Goal: Task Accomplishment & Management: Manage account settings

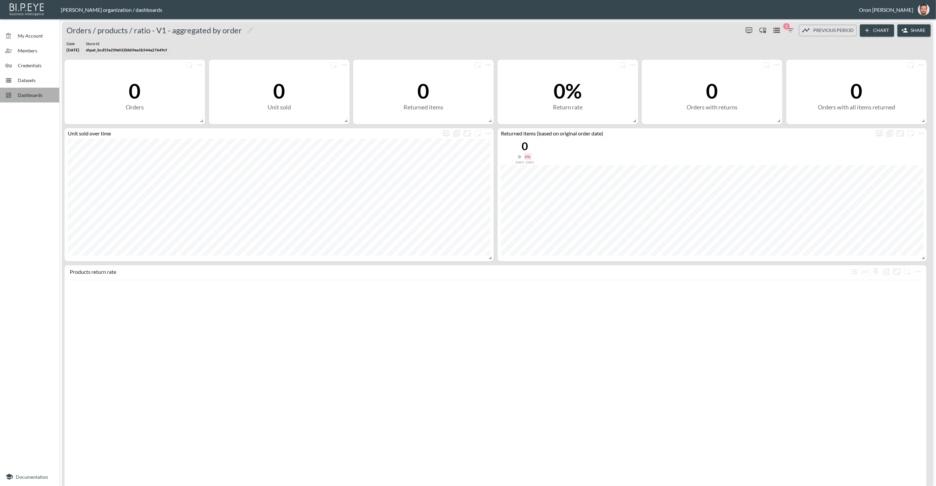
drag, startPoint x: 31, startPoint y: 96, endPoint x: 27, endPoint y: 98, distance: 4.0
click at [31, 96] on span "Dashboards" at bounding box center [36, 95] width 36 height 7
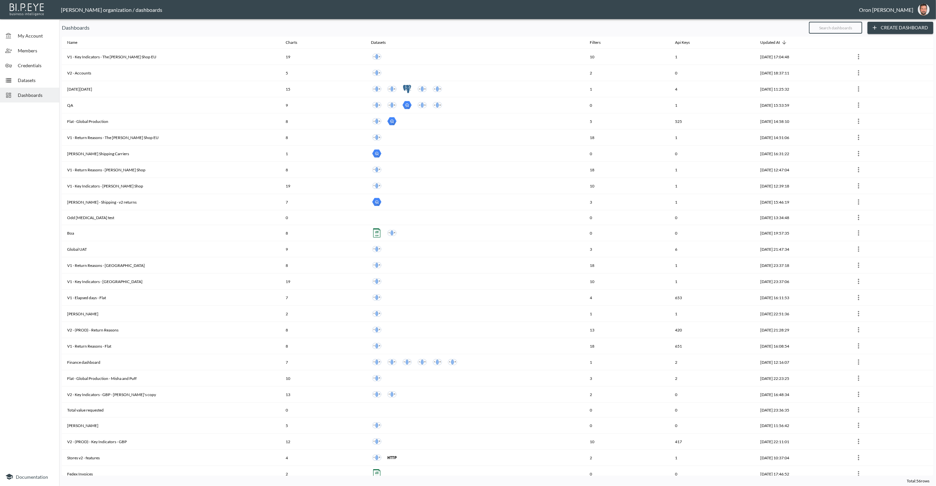
click at [818, 27] on input "text" at bounding box center [835, 27] width 53 height 16
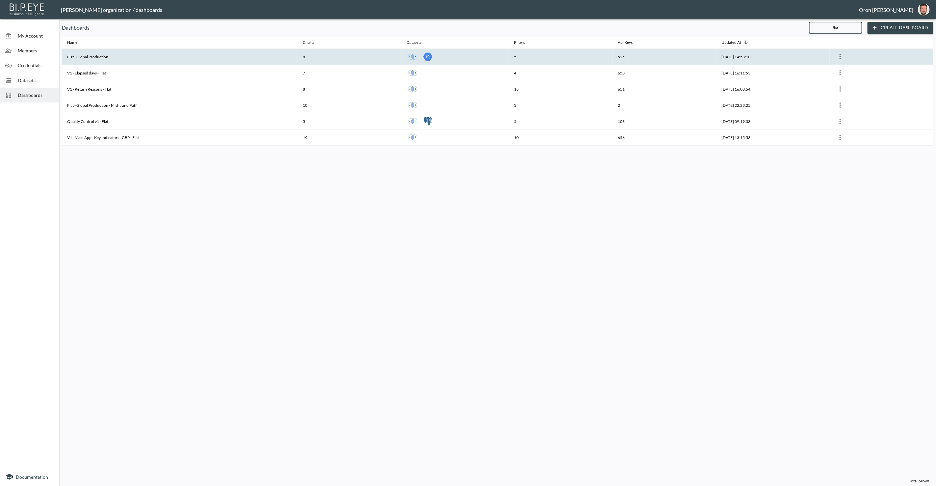
type input "flat"
click at [217, 52] on th "Flat - Global Production" at bounding box center [180, 57] width 236 height 16
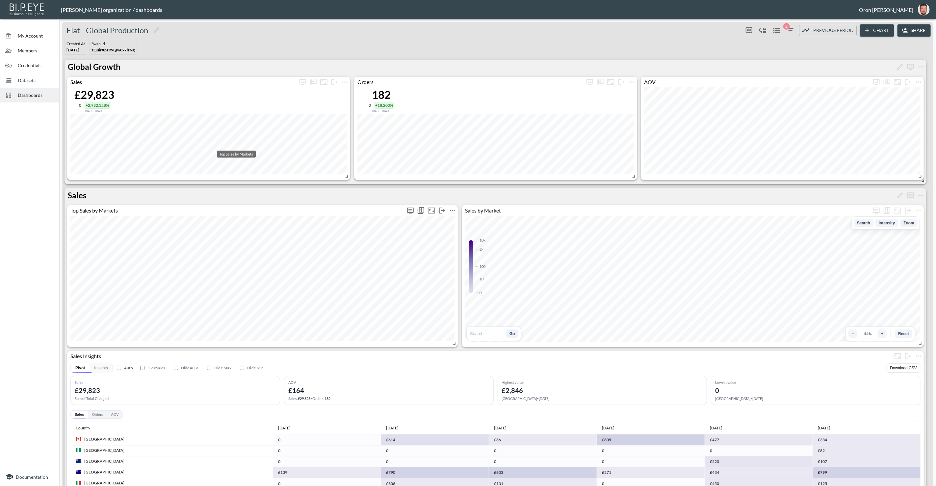
scroll to position [67, 0]
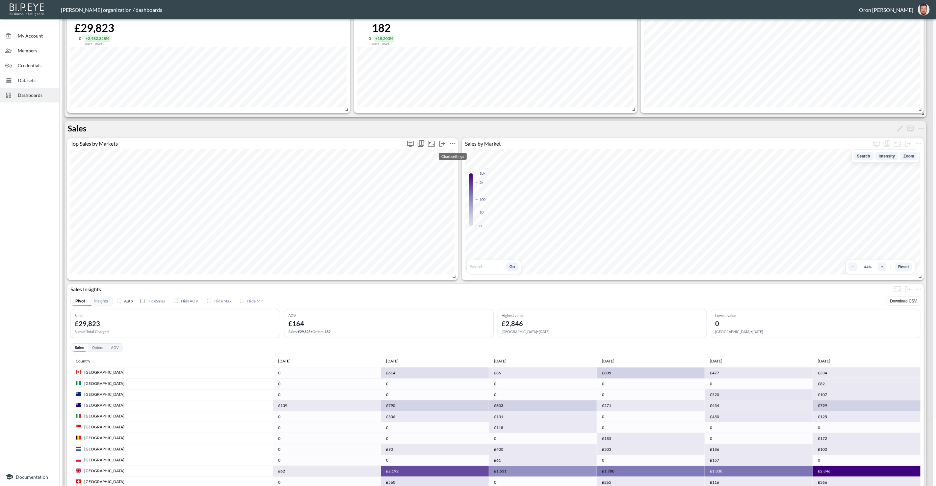
click at [456, 143] on icon "more" at bounding box center [453, 144] width 8 height 8
click at [452, 153] on li "Edit" at bounding box center [452, 156] width 51 height 12
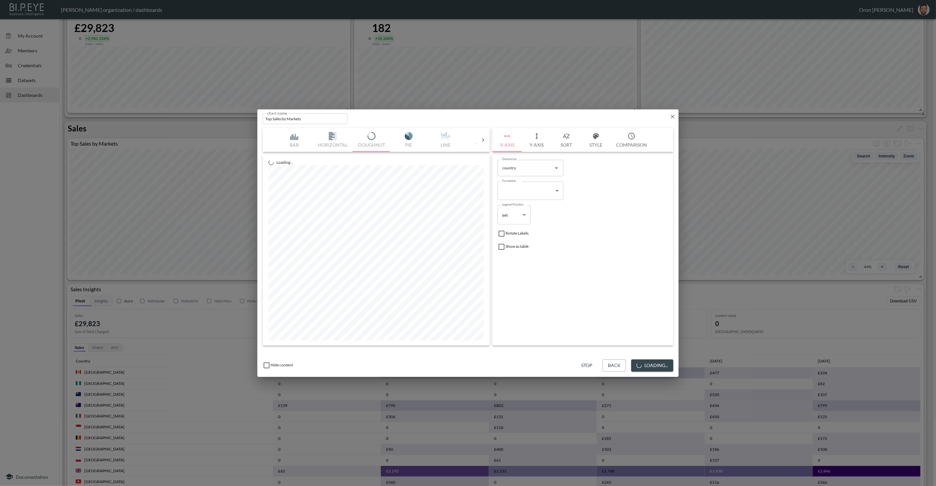
click at [302, 119] on input "Top Sales by Markets" at bounding box center [305, 118] width 85 height 11
paste input "Top sales by market"
type input "Top Sales by Market"
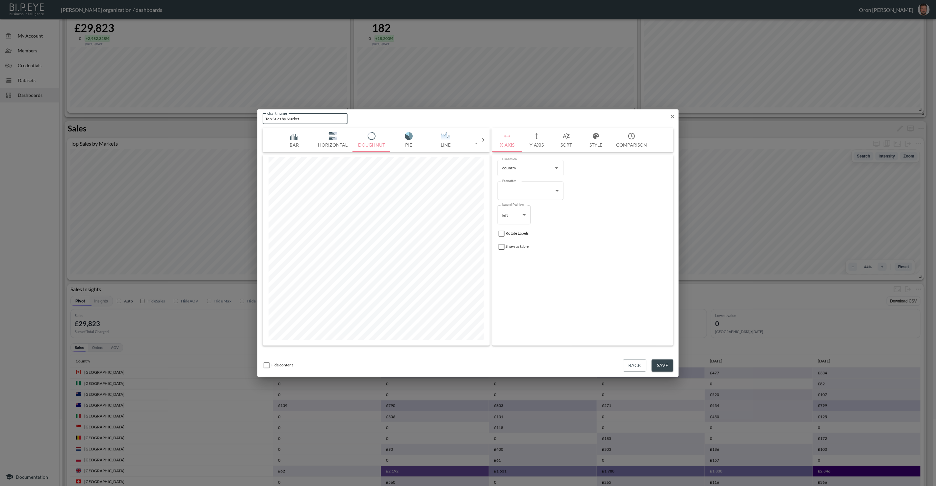
click at [666, 364] on button "Save" at bounding box center [663, 365] width 22 height 12
